Goal: Task Accomplishment & Management: Manage account settings

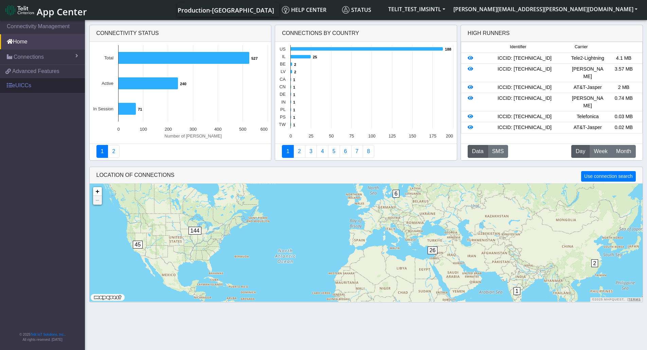
click at [13, 87] on link "eUICCs" at bounding box center [42, 85] width 85 height 15
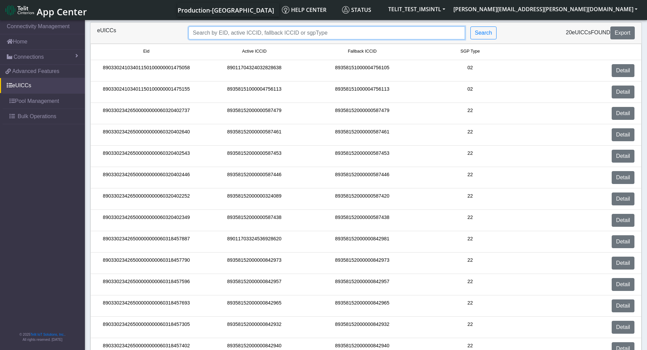
click at [313, 30] on input "Search..." at bounding box center [326, 32] width 276 height 13
paste input "89033023426500000000060320402349"
type input "89033023426500000000060320402349"
click at [496, 35] on div "89033023426500000000060320402349 Search" at bounding box center [342, 32] width 319 height 13
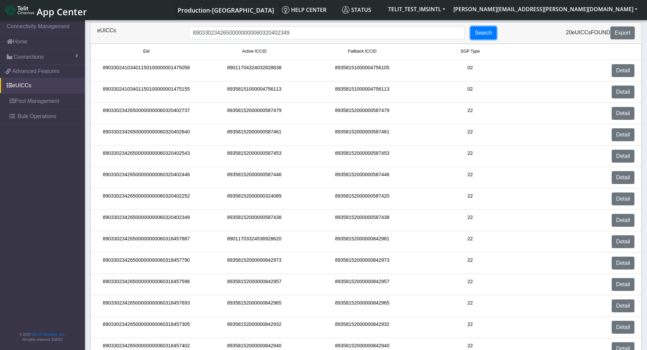
click at [492, 35] on button "Search" at bounding box center [483, 32] width 26 height 13
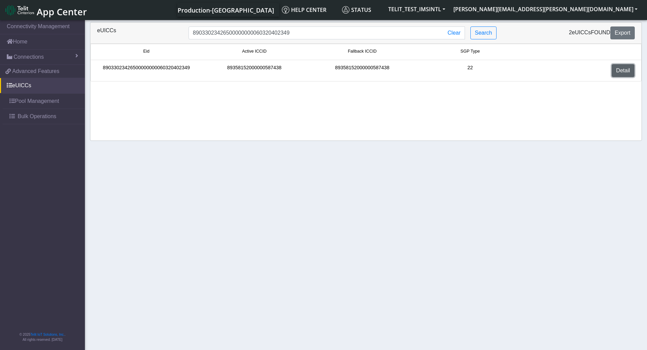
click at [611, 72] on link "Detail" at bounding box center [622, 70] width 23 height 13
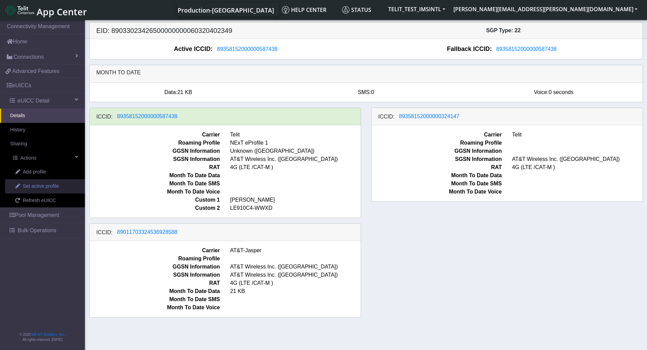
click at [51, 190] on span "Set active profile" at bounding box center [41, 186] width 36 height 7
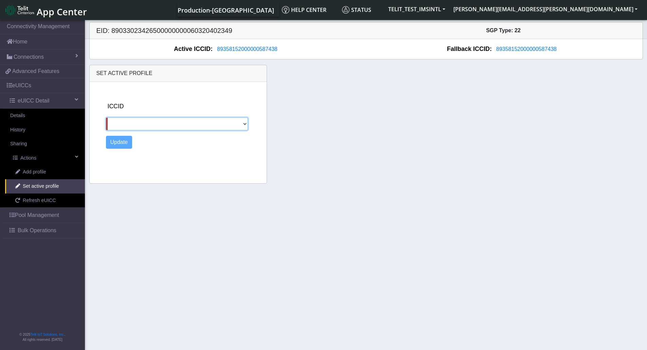
click at [170, 120] on select "89358152000000324147 89011703324536928588" at bounding box center [177, 123] width 142 height 13
select select "89358152000000324147"
click at [106, 117] on select "89358152000000324147 89011703324536928588" at bounding box center [177, 123] width 142 height 13
click at [117, 143] on button "Update" at bounding box center [119, 142] width 26 height 13
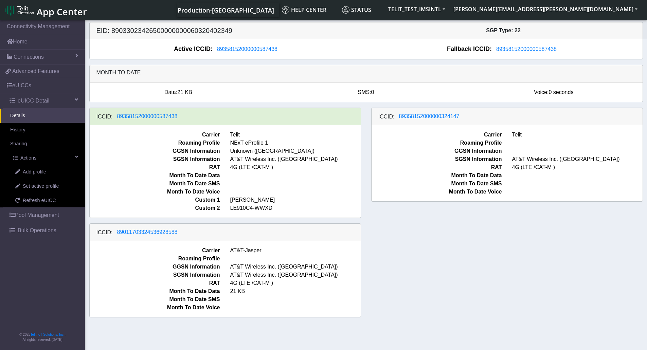
click at [559, 277] on div "ICCID: 89358152000000587438 Carrier Telit Roaming Profile NExT eProfile 1 GGSN …" at bounding box center [365, 215] width 563 height 215
click at [47, 201] on span "Refresh eUICC" at bounding box center [39, 200] width 33 height 7
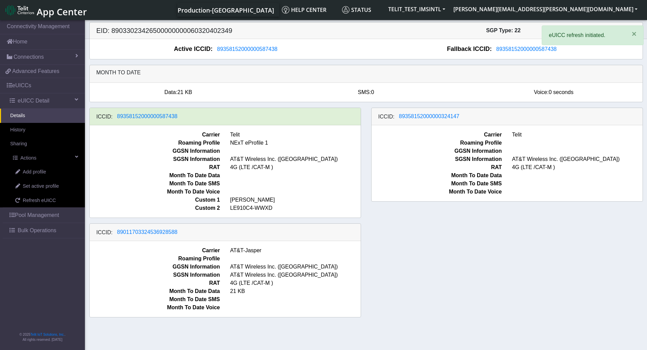
click at [441, 247] on div "ICCID: [TECHNICAL_ID] Carrier Telit Roaming Profile NExT eProfile 1 GGSN Inform…" at bounding box center [365, 215] width 563 height 215
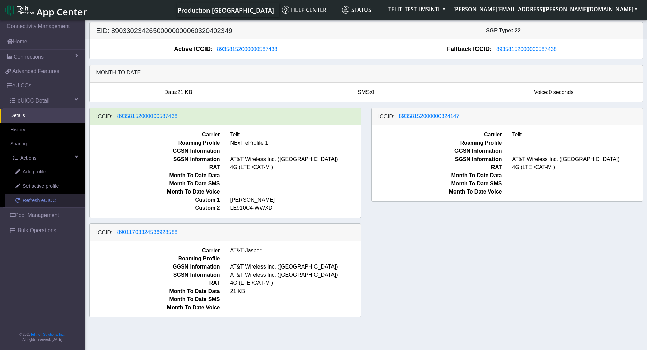
click at [46, 200] on span "Refresh eUICC" at bounding box center [39, 200] width 33 height 7
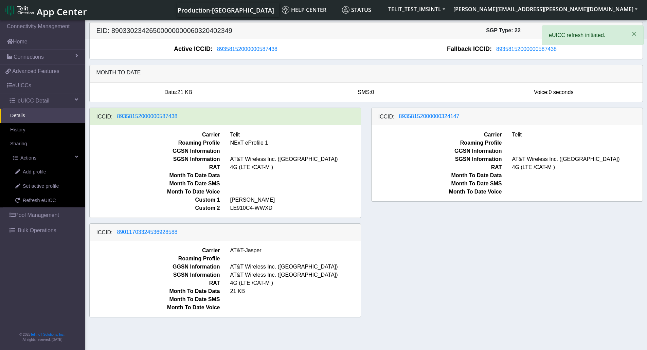
click at [488, 230] on div "ICCID: [TECHNICAL_ID] Carrier Telit Roaming Profile NExT eProfile 1 GGSN Inform…" at bounding box center [365, 215] width 563 height 215
click at [492, 255] on div "ICCID: [TECHNICAL_ID] Carrier Telit Roaming Profile NExT eProfile 1 GGSN Inform…" at bounding box center [365, 215] width 563 height 215
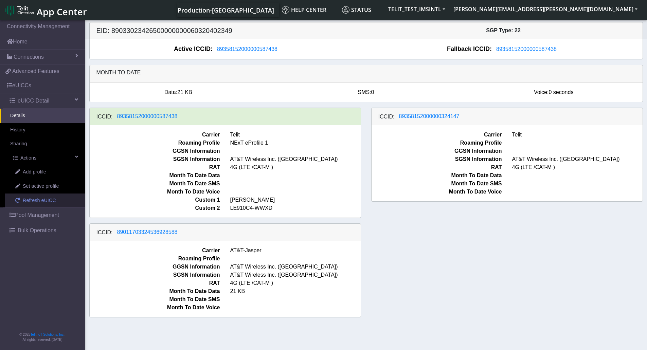
click at [33, 202] on span "Refresh eUICC" at bounding box center [39, 200] width 33 height 7
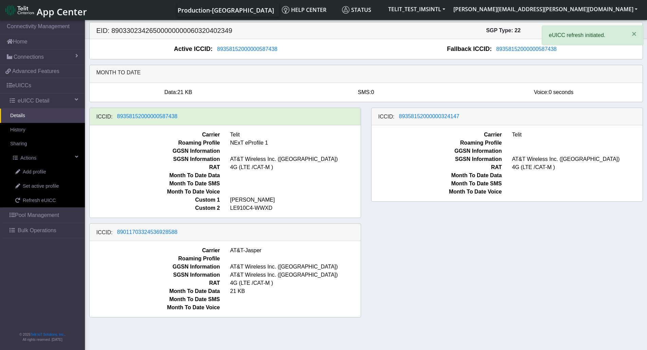
click at [479, 222] on div "ICCID: [TECHNICAL_ID] Carrier Telit Roaming Profile NExT eProfile 1 GGSN Inform…" at bounding box center [365, 215] width 563 height 215
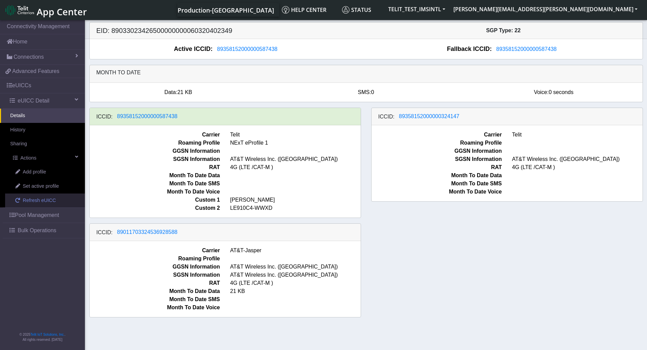
click at [34, 201] on span "Refresh eUICC" at bounding box center [39, 200] width 33 height 7
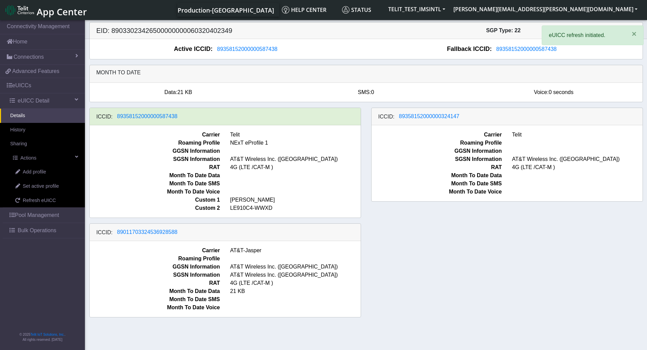
click at [556, 244] on div "ICCID: 89358152000000587438 Carrier Telit Roaming Profile NExT eProfile 1 GGSN …" at bounding box center [365, 215] width 563 height 215
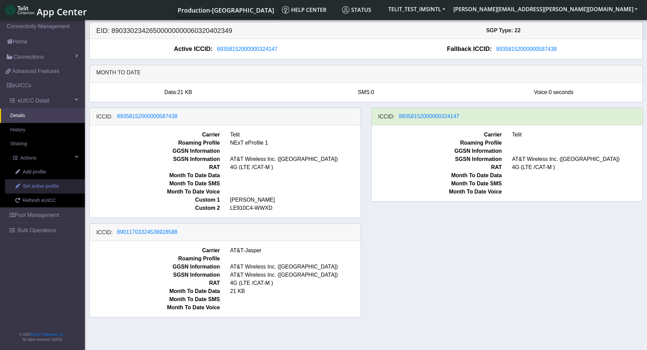
click at [27, 188] on span "Set active profile" at bounding box center [41, 186] width 36 height 7
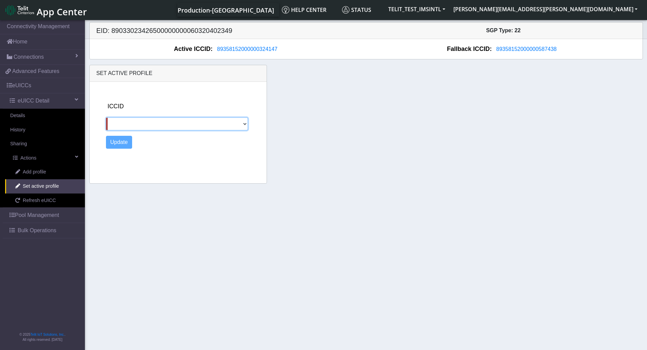
click at [179, 126] on select "89358152000000587438 89011703324536928588" at bounding box center [177, 123] width 142 height 13
select select "89011703324536928588"
click at [106, 117] on select "89358152000000587438 89011703324536928588" at bounding box center [177, 123] width 142 height 13
click at [120, 143] on button "Update" at bounding box center [119, 142] width 26 height 13
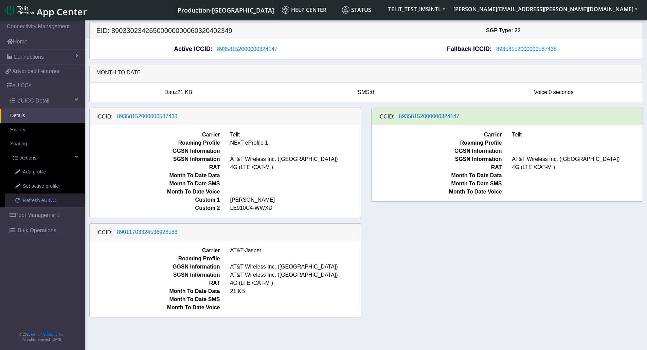
click at [38, 200] on span "Refresh eUICC" at bounding box center [39, 200] width 33 height 7
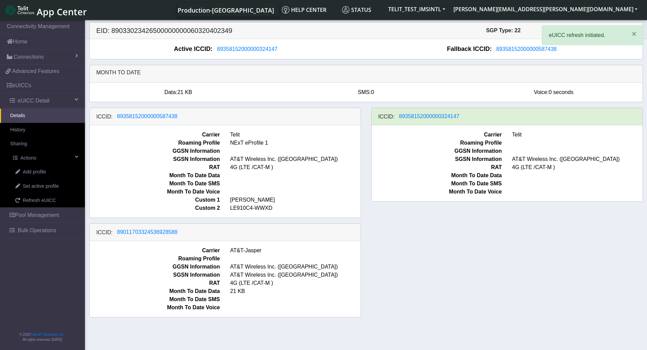
click at [509, 242] on div "ICCID: 89358152000000587438 Carrier Telit Roaming Profile NExT eProfile 1 GGSN …" at bounding box center [365, 215] width 563 height 215
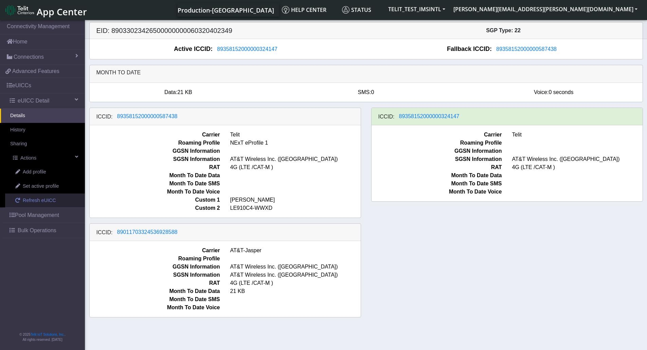
click at [52, 204] on span "Refresh eUICC" at bounding box center [39, 200] width 33 height 7
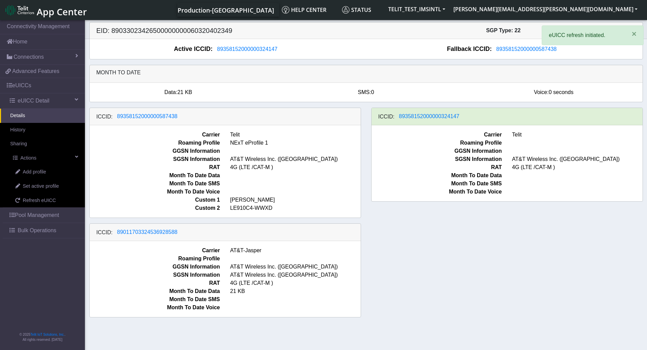
click at [558, 250] on div "ICCID: [TECHNICAL_ID] Carrier Telit Roaming Profile NExT eProfile 1 GGSN Inform…" at bounding box center [365, 215] width 563 height 215
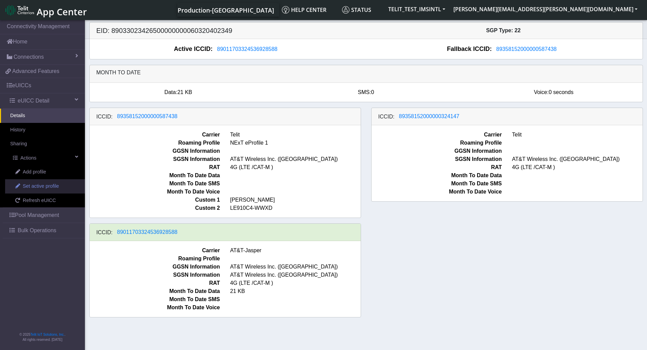
click at [31, 184] on span "Set active profile" at bounding box center [41, 186] width 36 height 7
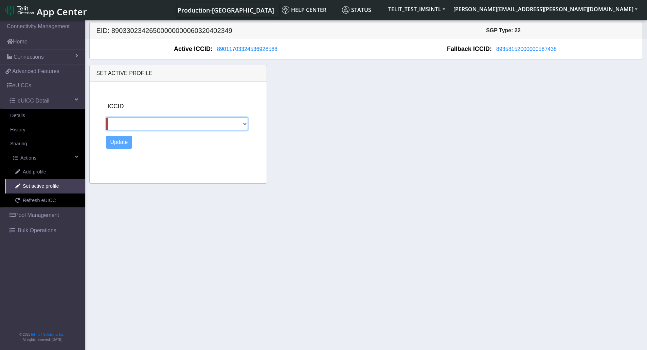
click at [136, 125] on select "89358152000000587438 89358152000000324147" at bounding box center [177, 123] width 142 height 13
select select "89358152000000587438"
click at [106, 117] on select "89358152000000587438 89358152000000324147" at bounding box center [177, 123] width 142 height 13
click at [116, 144] on button "Update" at bounding box center [119, 142] width 26 height 13
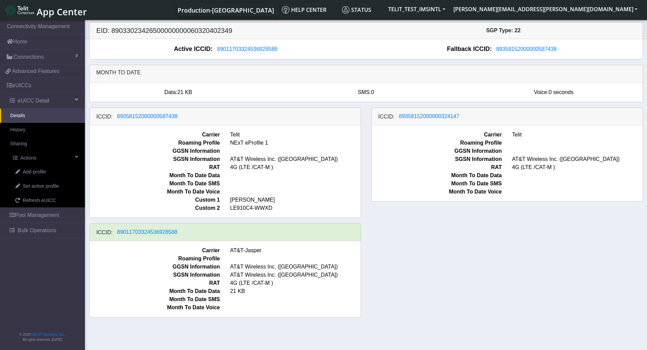
click at [487, 238] on div "ICCID: 89358152000000587438 Carrier Telit Roaming Profile NExT eProfile 1 GGSN …" at bounding box center [365, 215] width 563 height 215
click at [40, 203] on span "Refresh eUICC" at bounding box center [39, 200] width 33 height 7
click at [25, 200] on span "Refresh eUICC" at bounding box center [39, 200] width 33 height 7
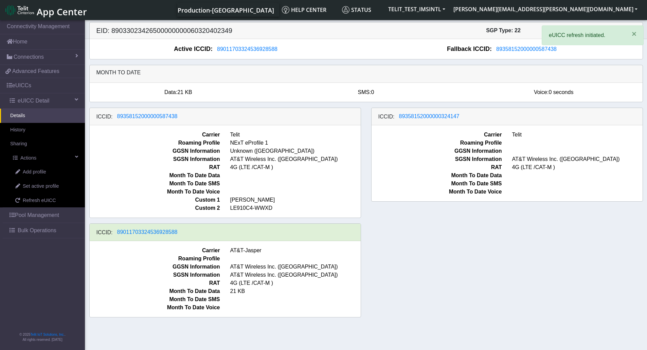
click at [448, 244] on div "ICCID: 89358152000000587438 Carrier Telit Roaming Profile NExT eProfile 1 GGSN …" at bounding box center [365, 215] width 563 height 215
